Goal: Navigation & Orientation: Find specific page/section

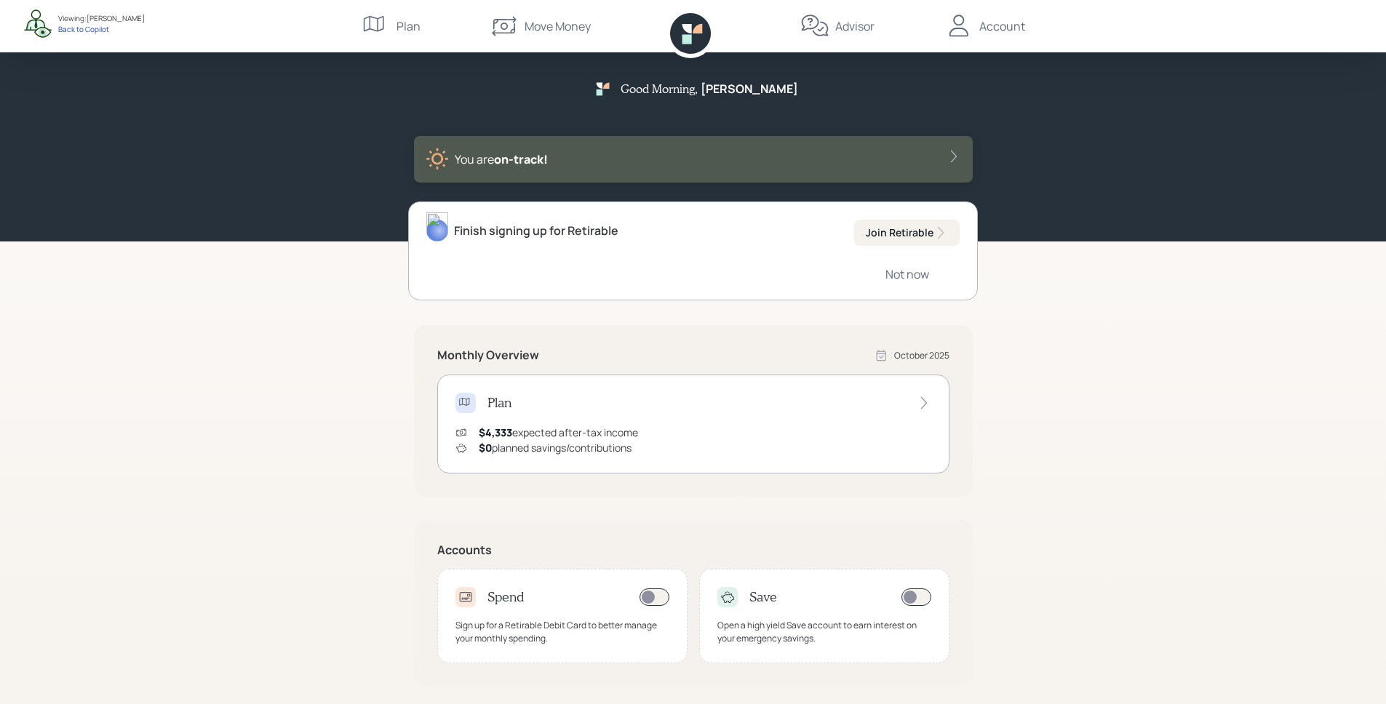
click at [989, 35] on div "Account" at bounding box center [984, 26] width 81 height 52
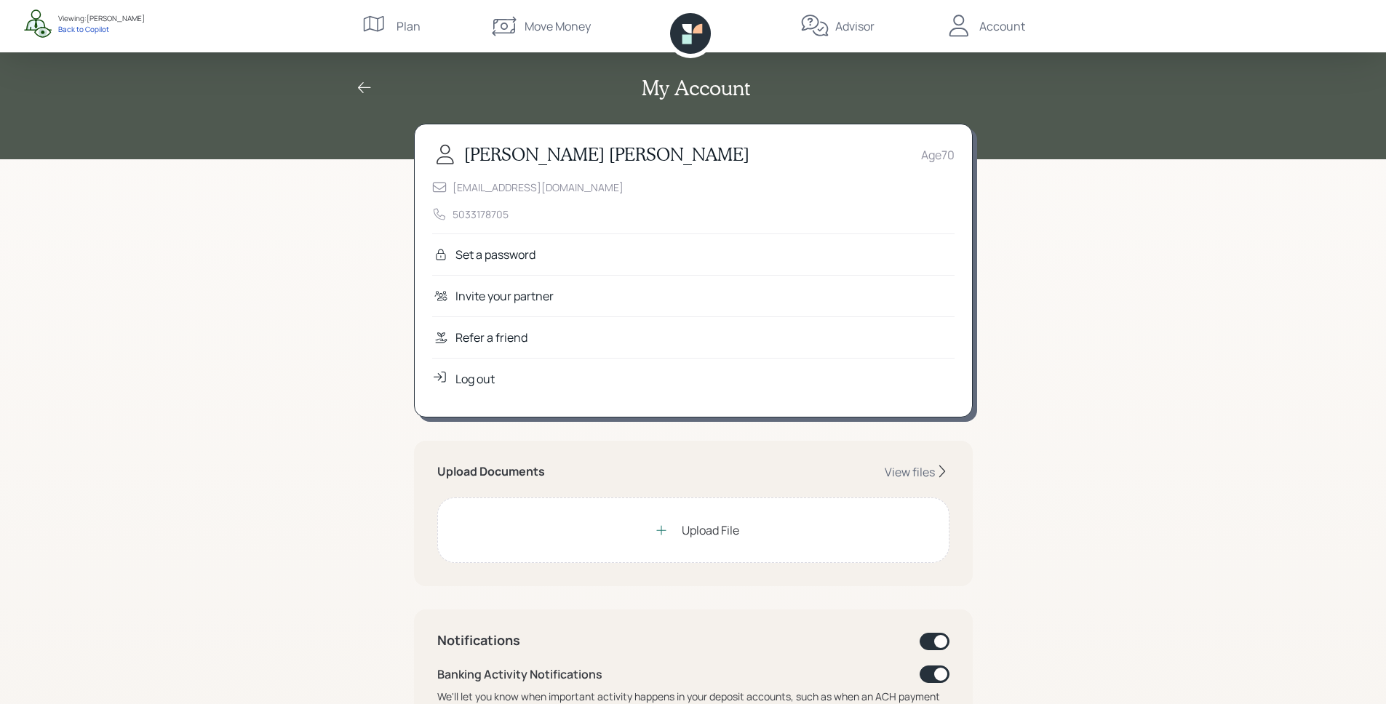
click at [855, 26] on div "Advisor" at bounding box center [854, 25] width 39 height 17
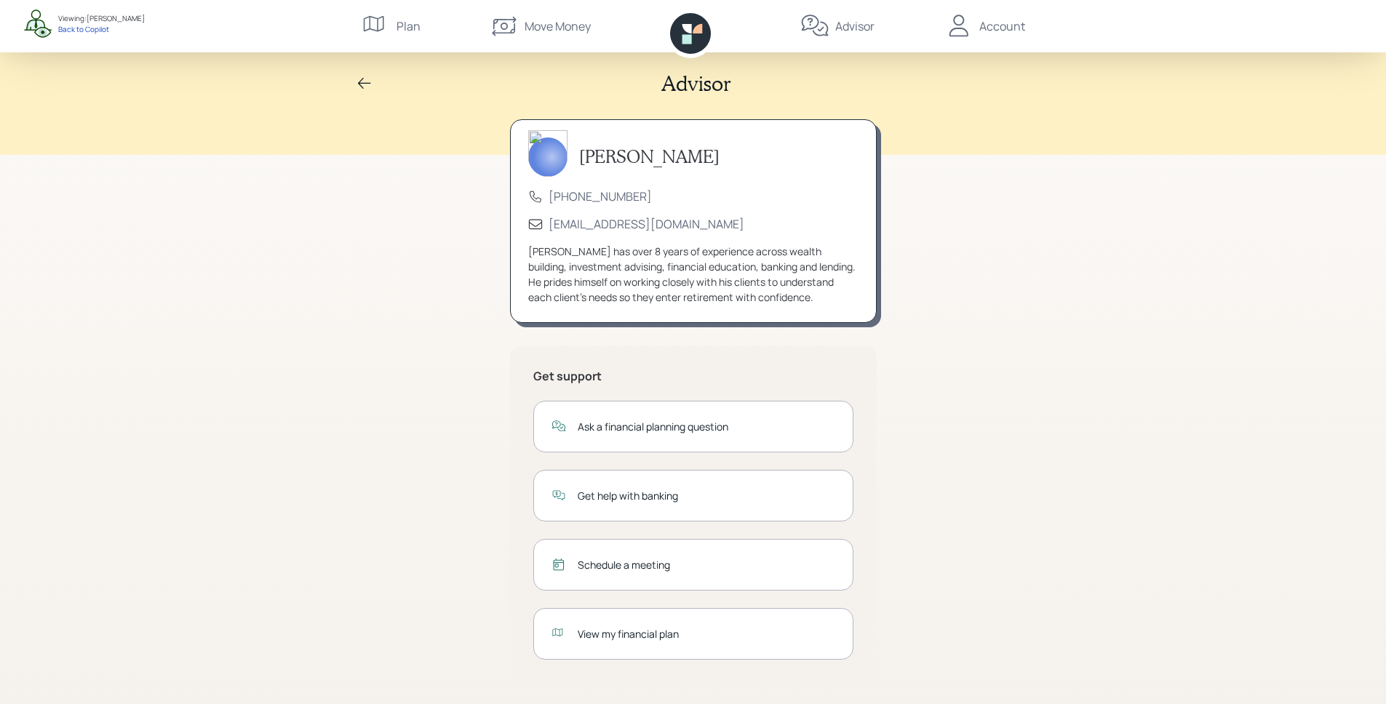
scroll to position [7, 0]
